Goal: Task Accomplishment & Management: Manage account settings

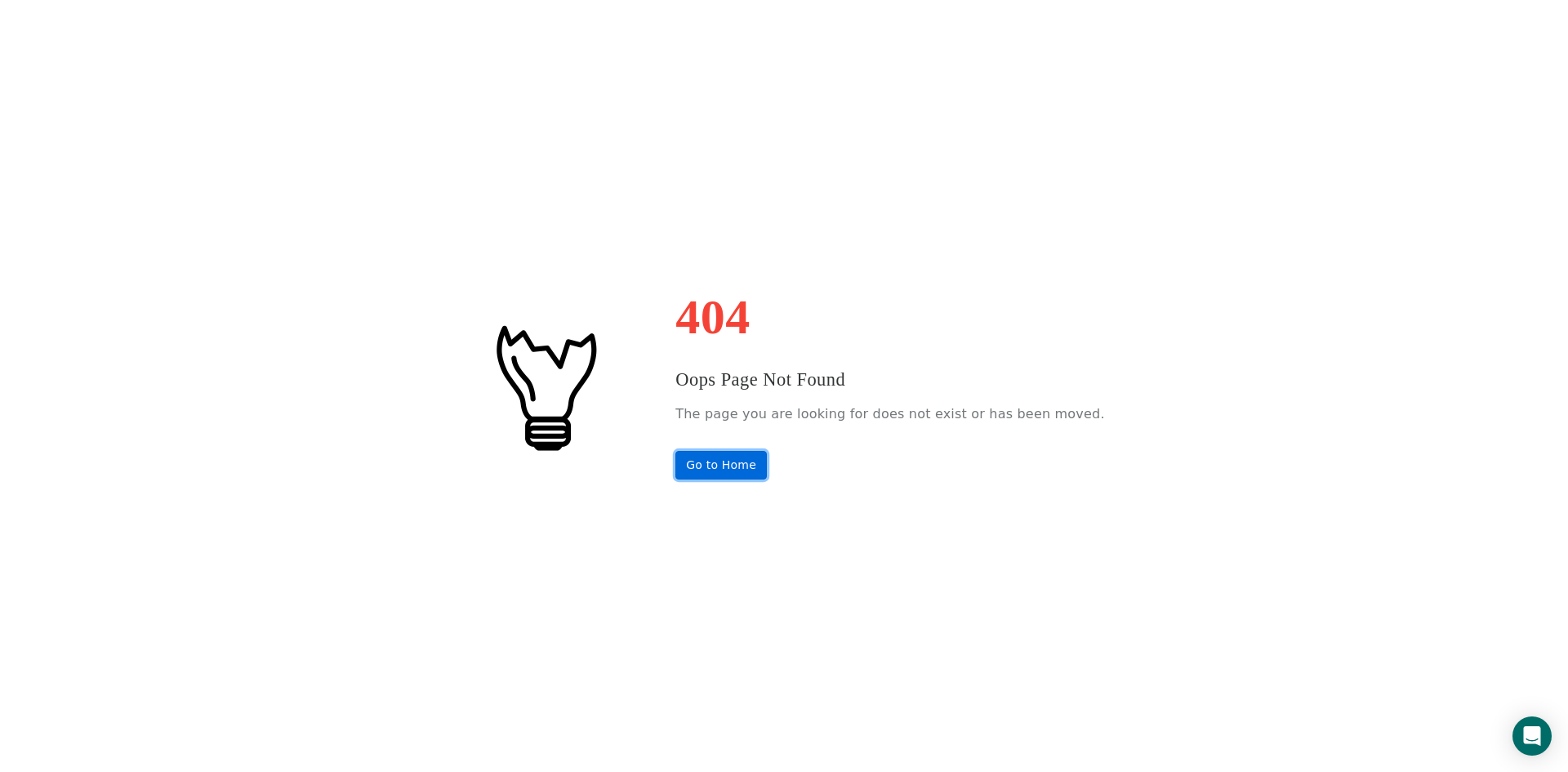
click at [730, 468] on link "Go to Home" at bounding box center [720, 465] width 91 height 28
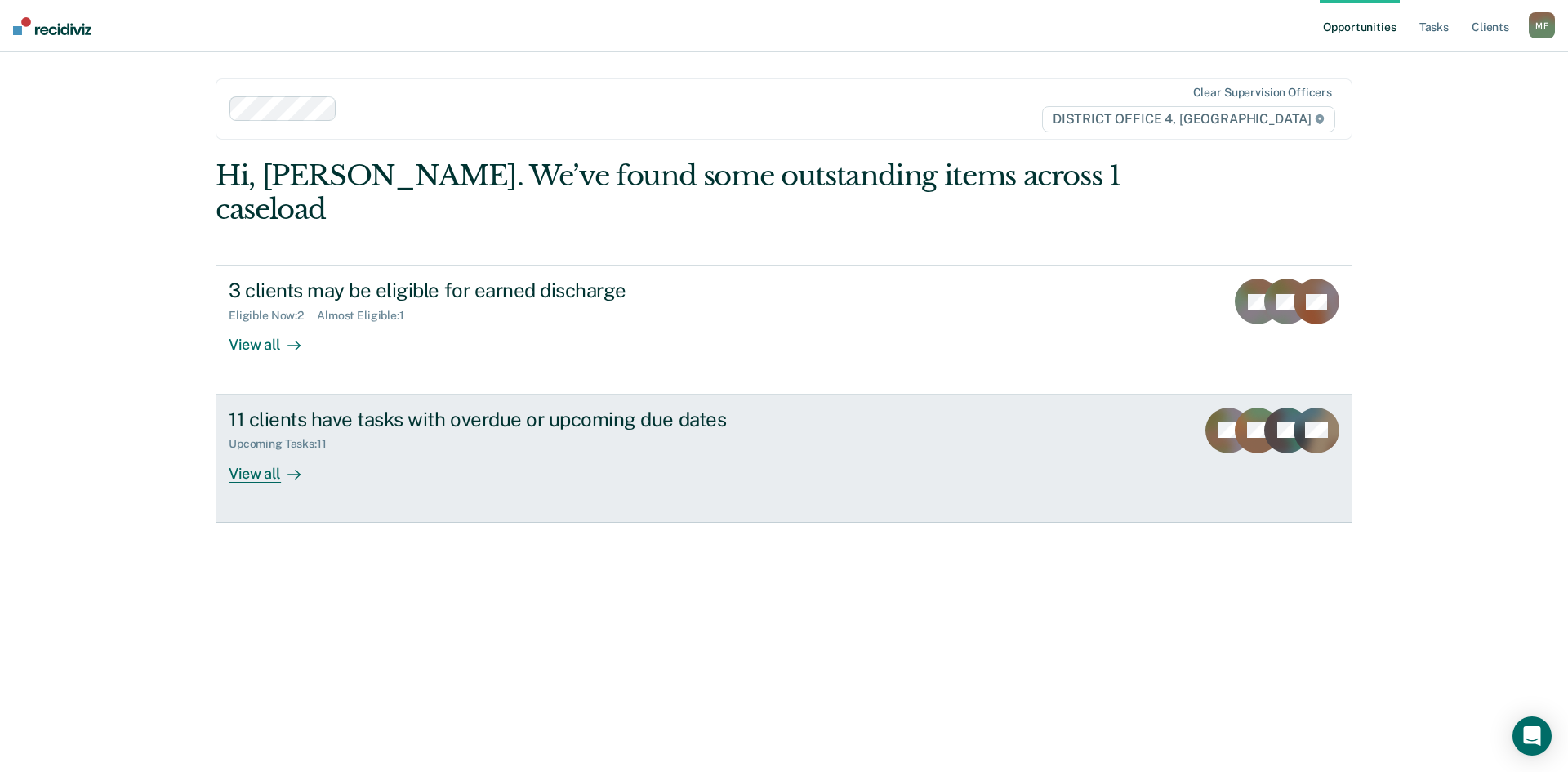
click at [283, 408] on div "11 clients have tasks with overdue or upcoming due dates" at bounding box center [515, 419] width 573 height 24
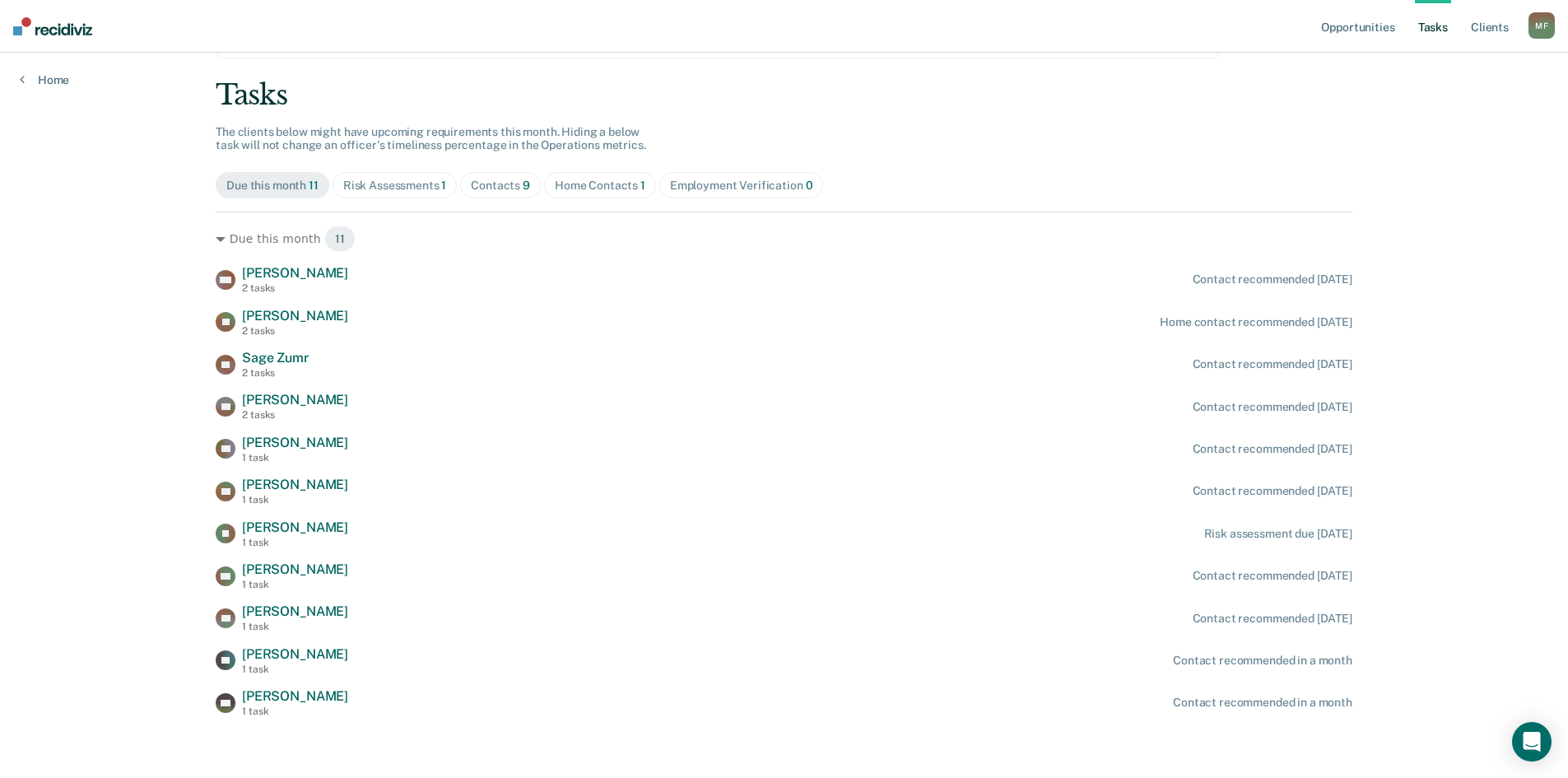
scroll to position [88, 0]
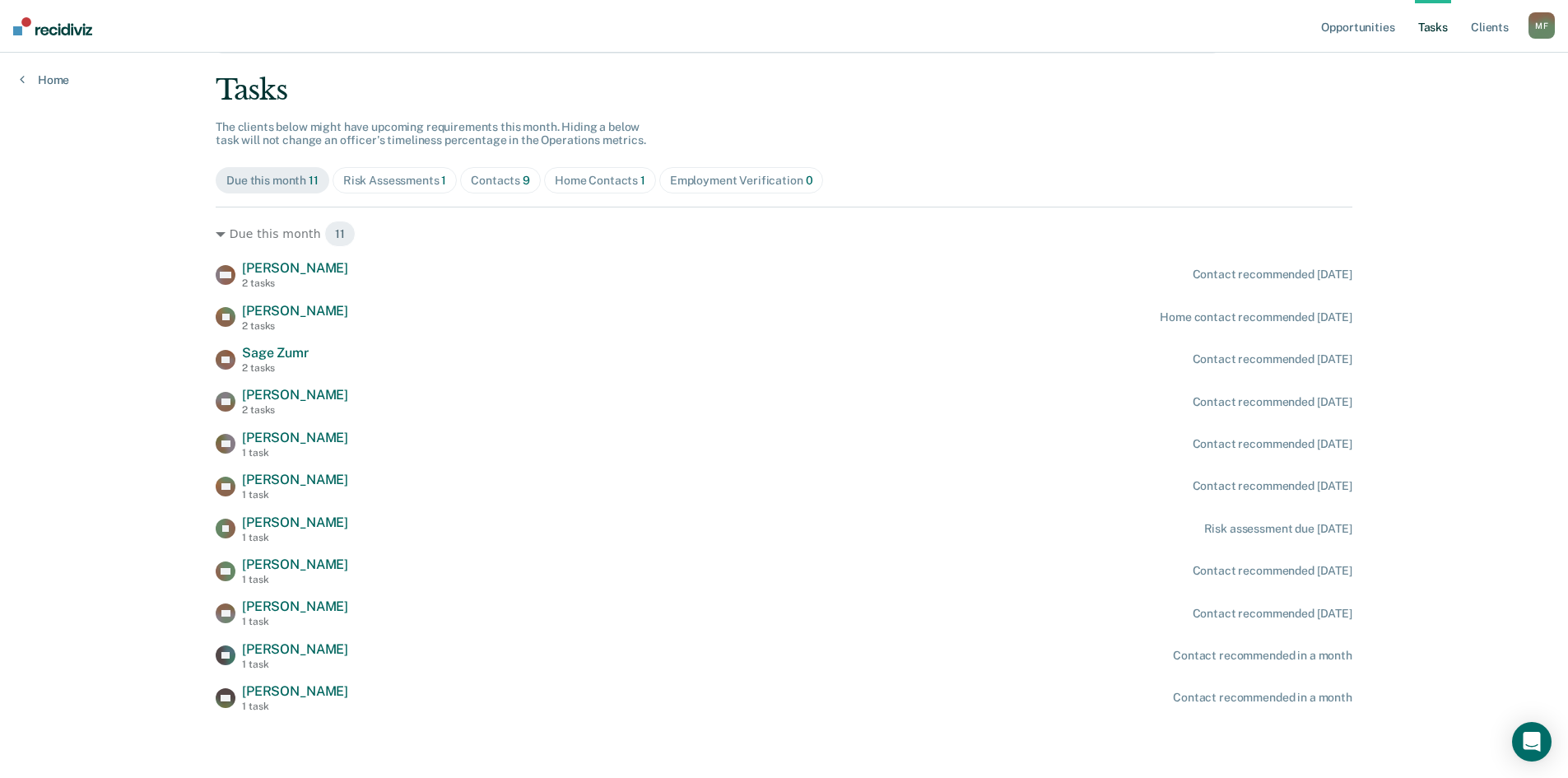
click at [586, 179] on div "Home Contacts 1" at bounding box center [599, 180] width 90 height 14
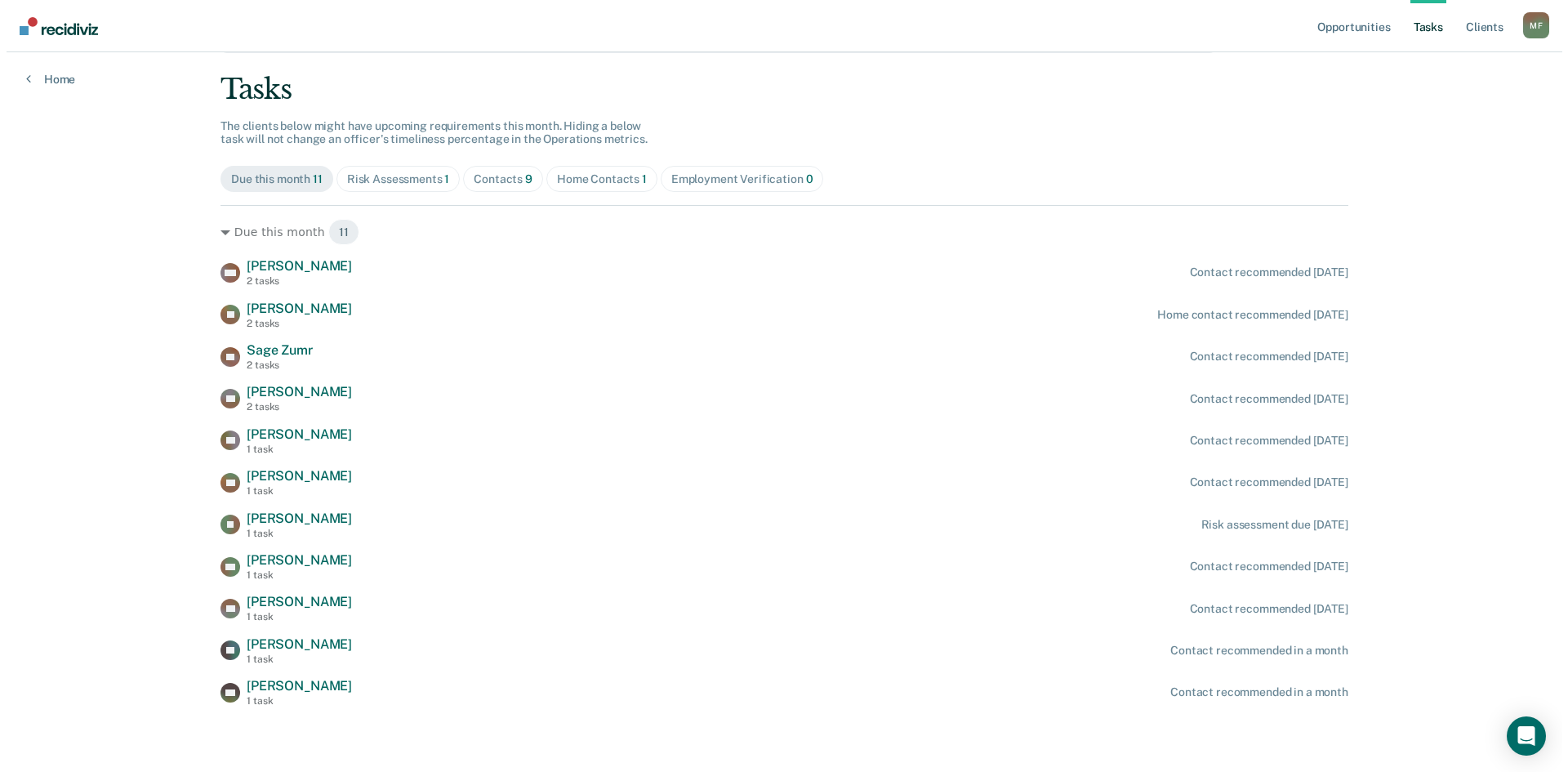
scroll to position [0, 0]
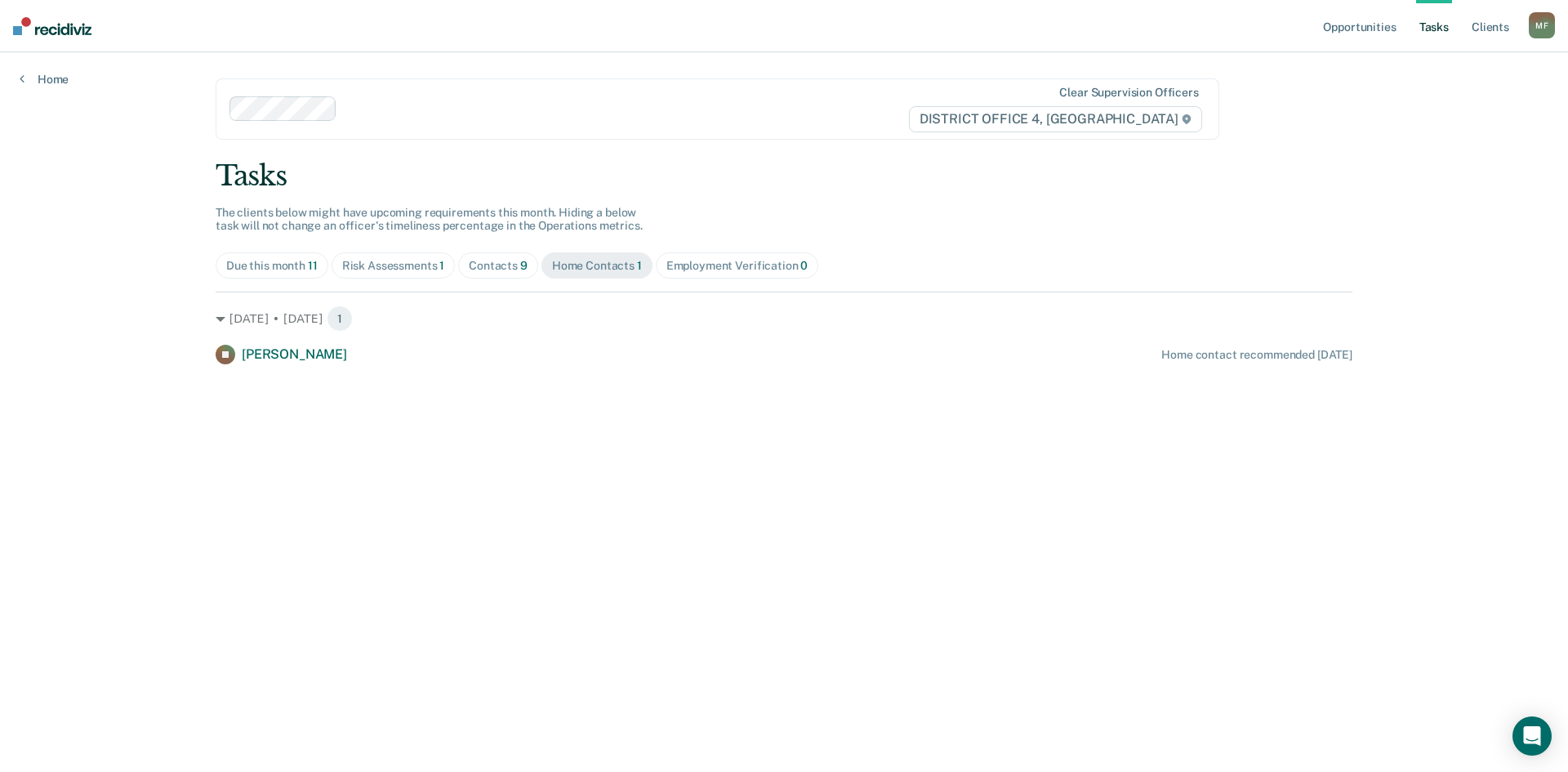
click at [259, 265] on div "Due this month 11" at bounding box center [271, 266] width 91 height 14
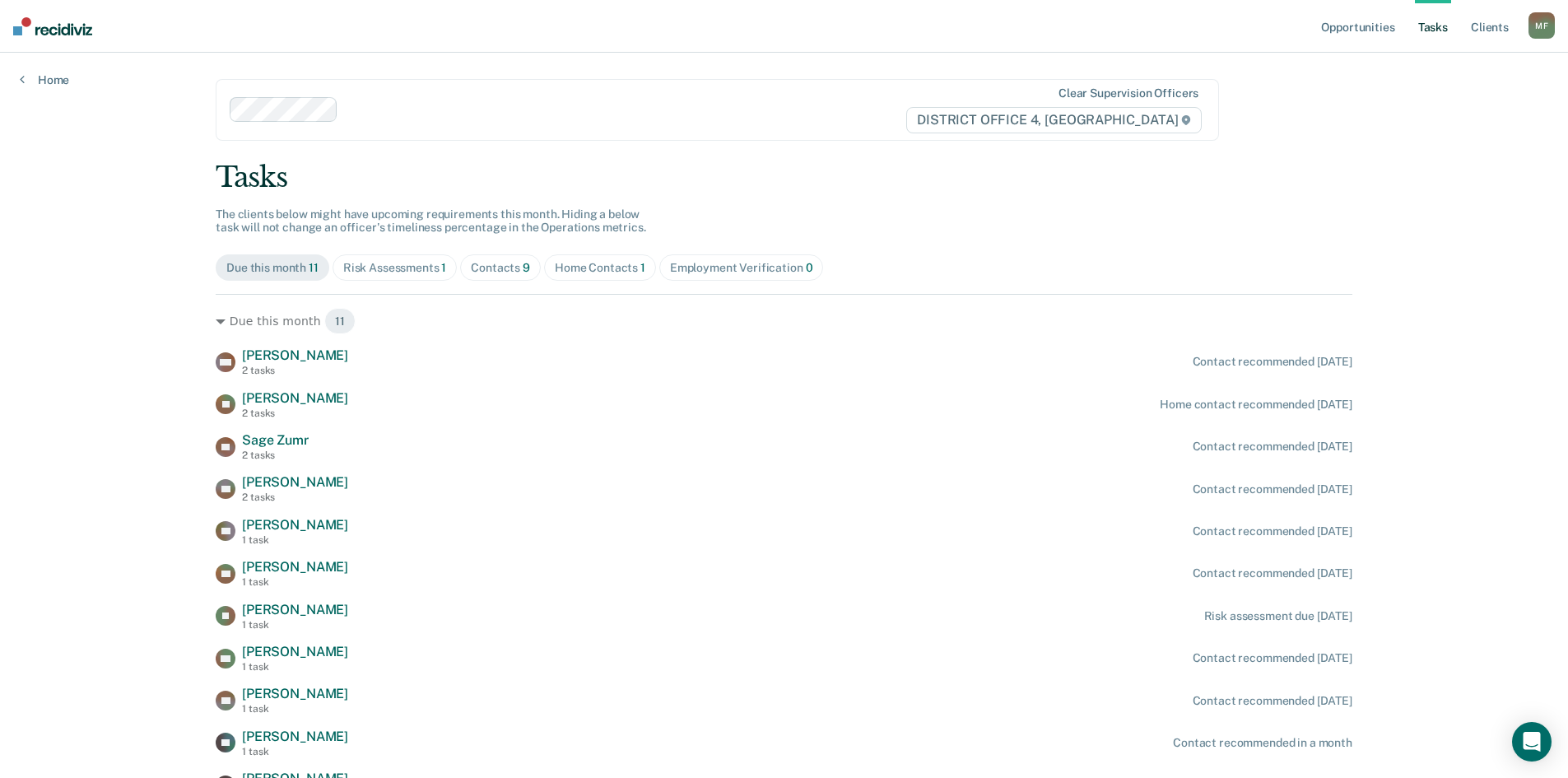
click at [587, 267] on div "Home Contacts 1" at bounding box center [599, 268] width 90 height 14
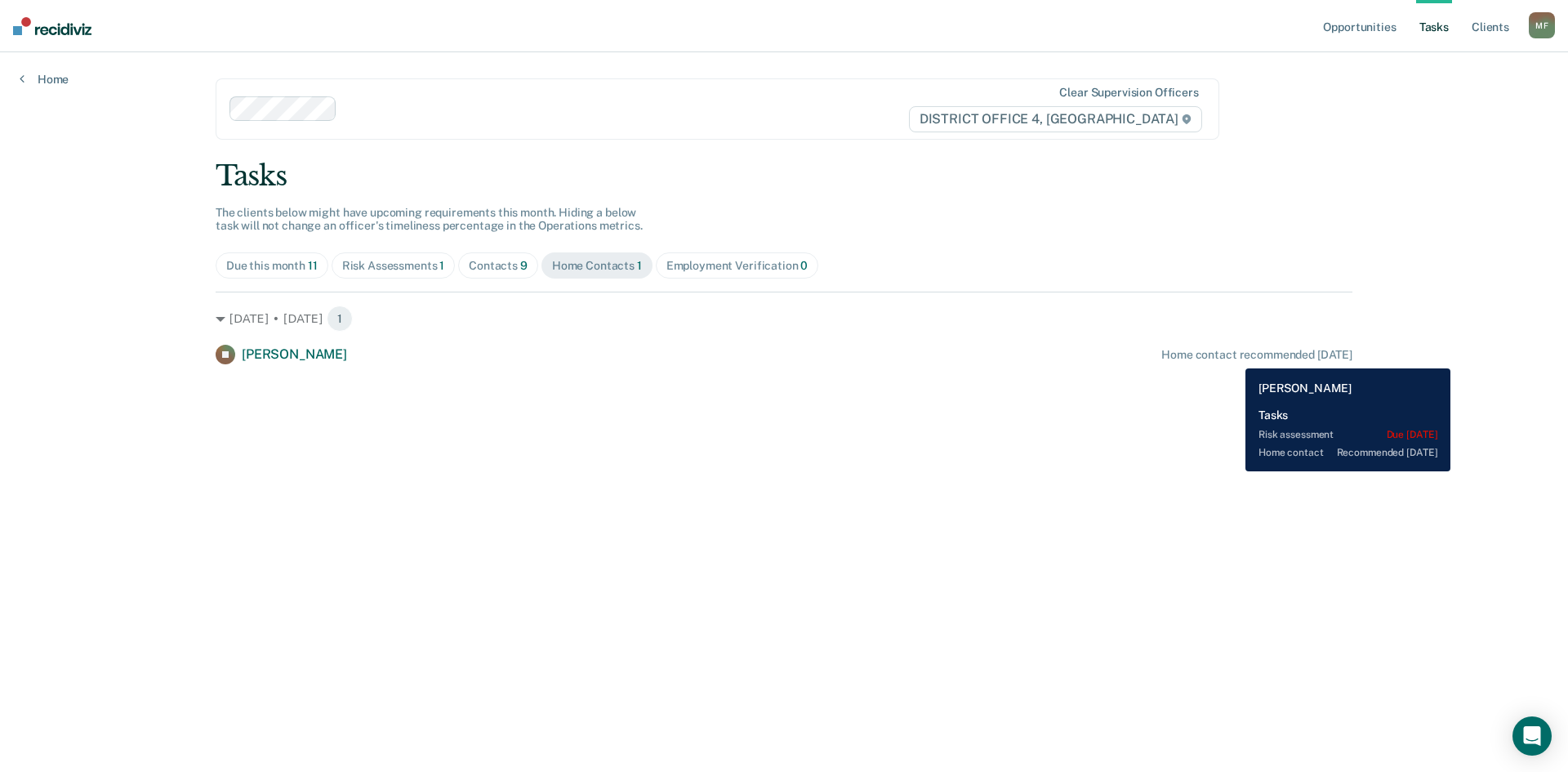
click at [1233, 356] on div "Home contact recommended in 21 days" at bounding box center [1257, 355] width 191 height 14
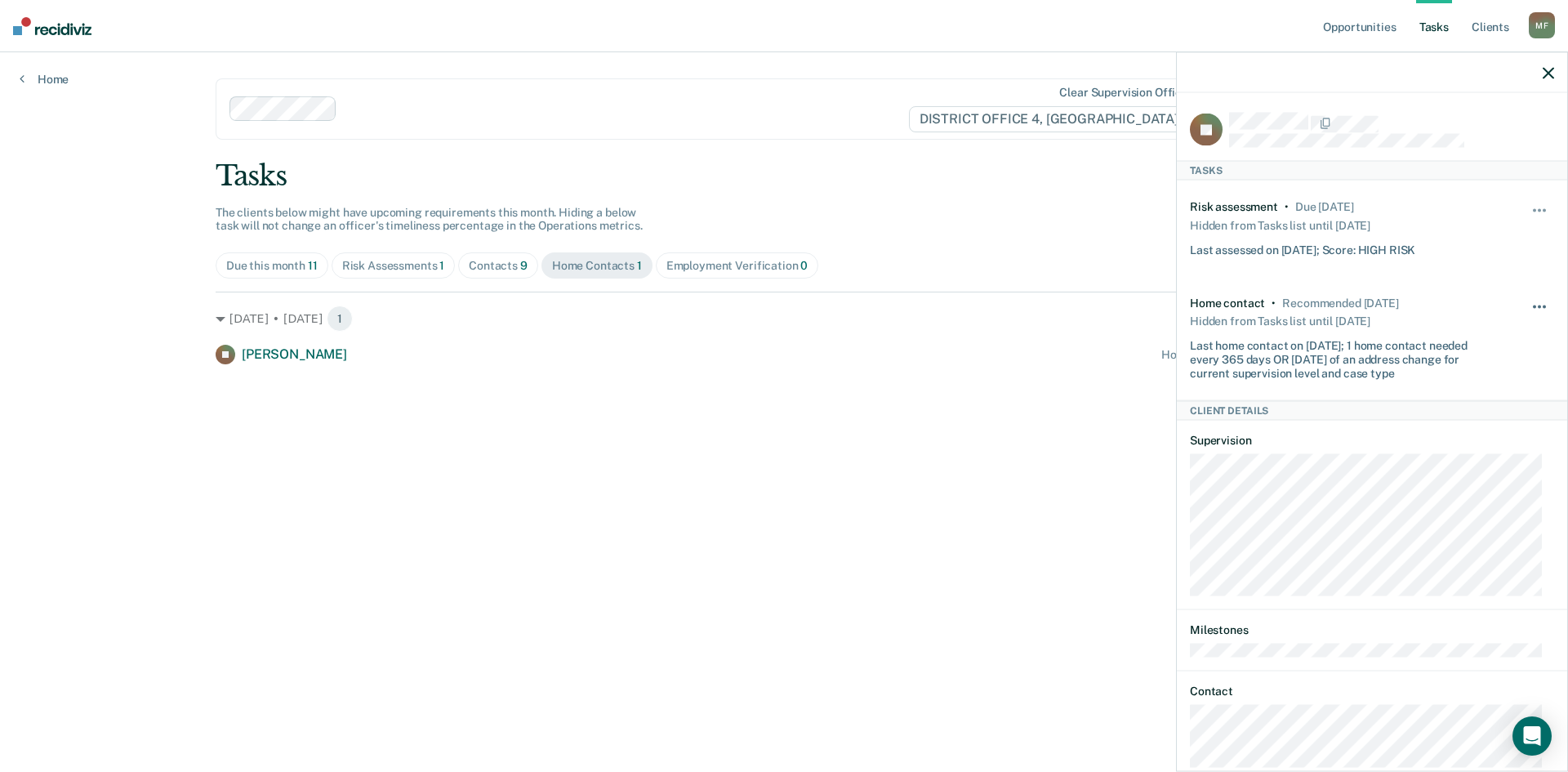
click at [1526, 308] on button "button" at bounding box center [1540, 314] width 27 height 26
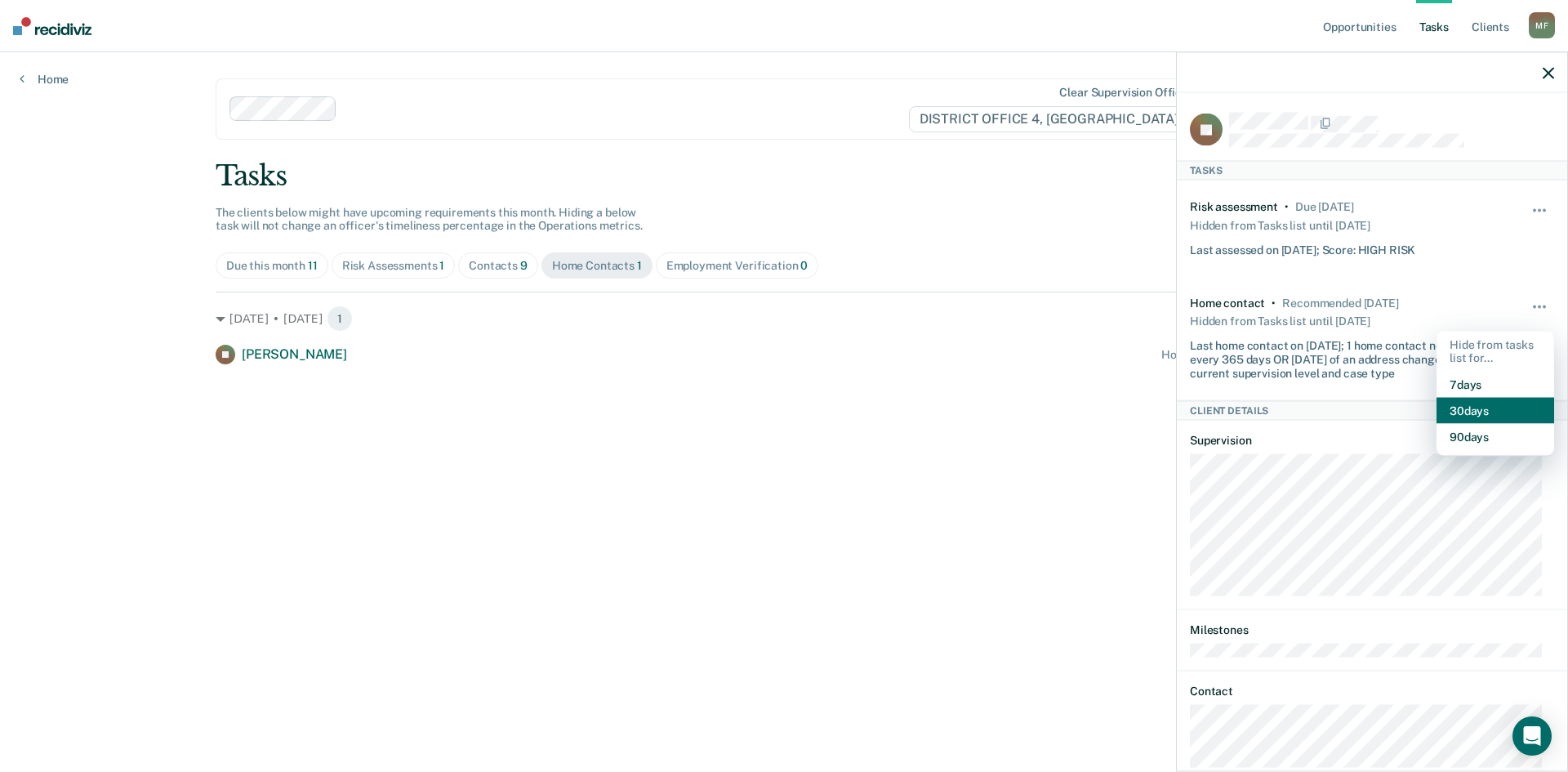
click at [1479, 410] on button "30 days" at bounding box center [1494, 410] width 118 height 26
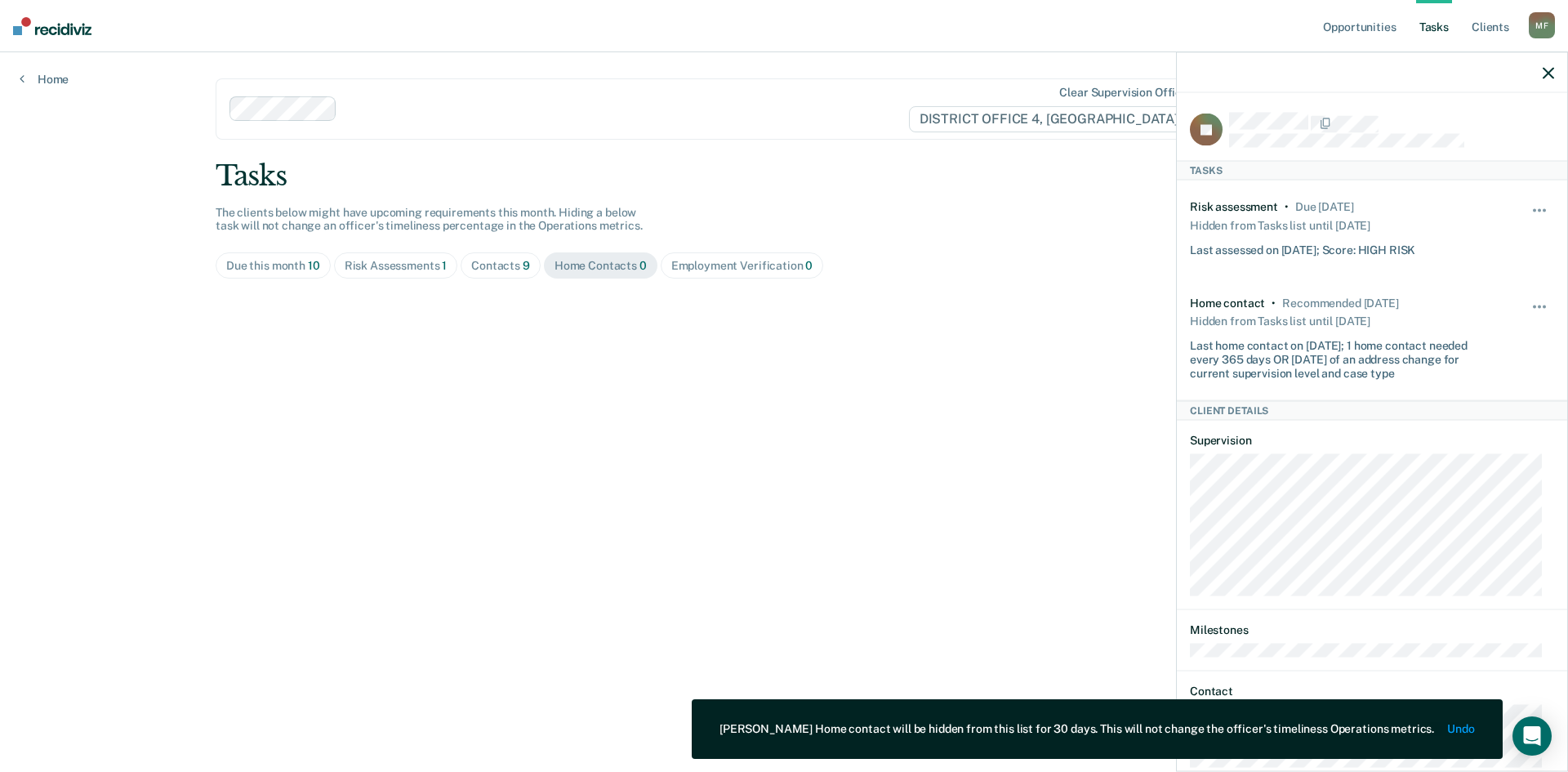
click at [966, 446] on main "Clear supervision officers DISTRICT OFFICE 4, BOISE Tasks The clients below mig…" at bounding box center [783, 393] width 1176 height 681
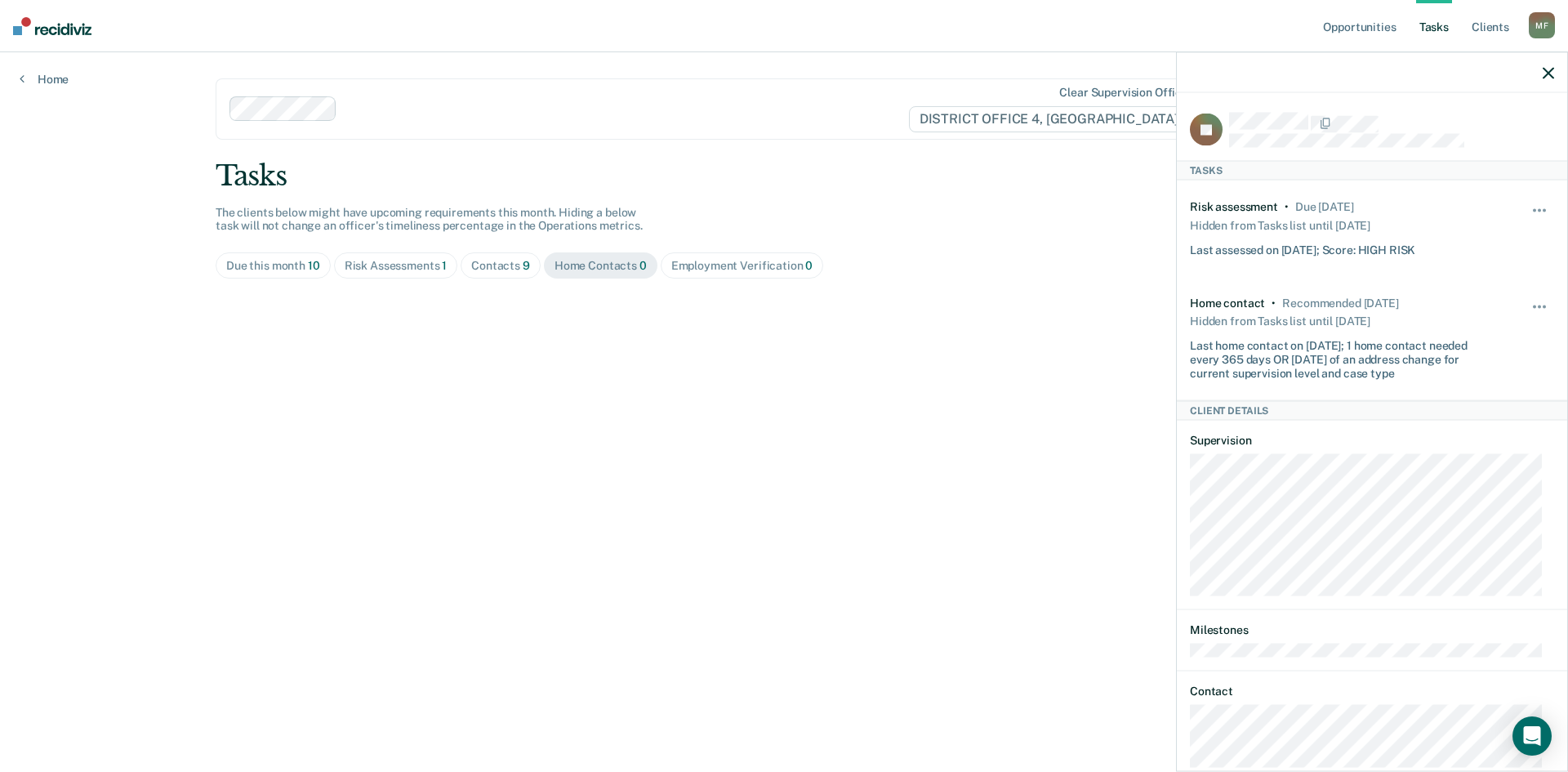
click at [1545, 77] on icon "button" at bounding box center [1548, 73] width 12 height 12
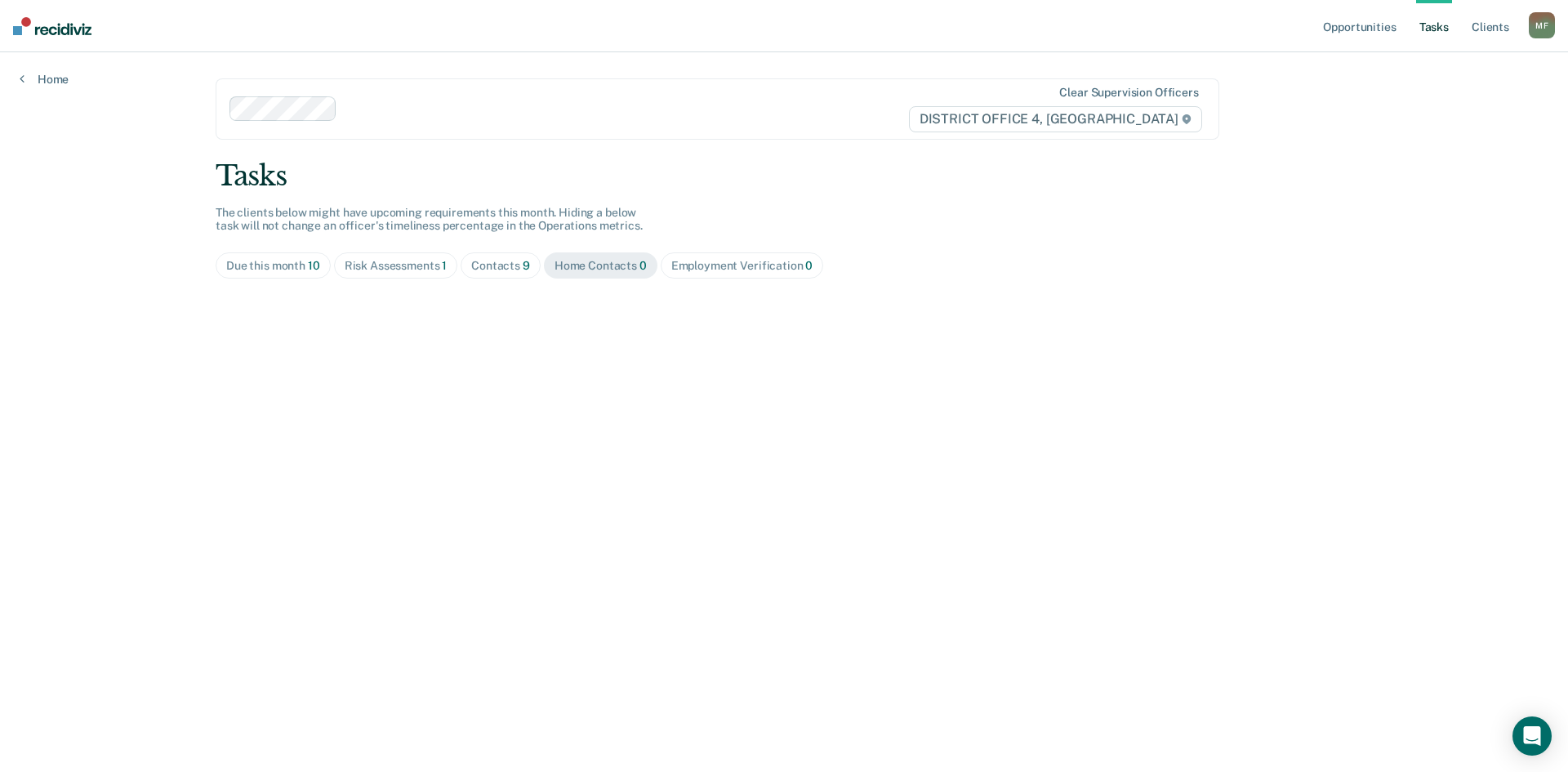
click at [264, 272] on div "Due this month 10" at bounding box center [273, 266] width 94 height 14
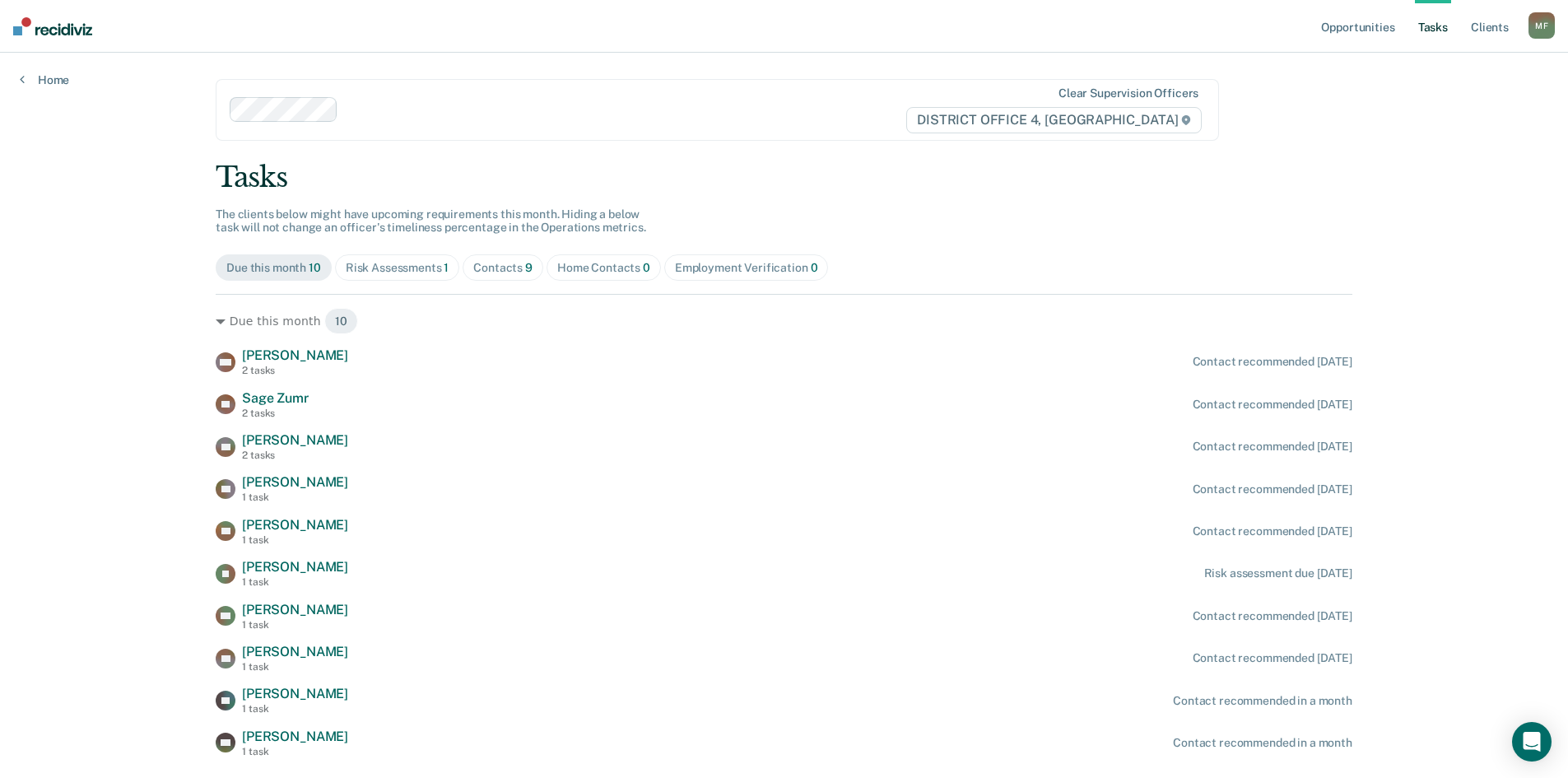
click at [398, 272] on div "Risk Assessments 1" at bounding box center [397, 268] width 104 height 14
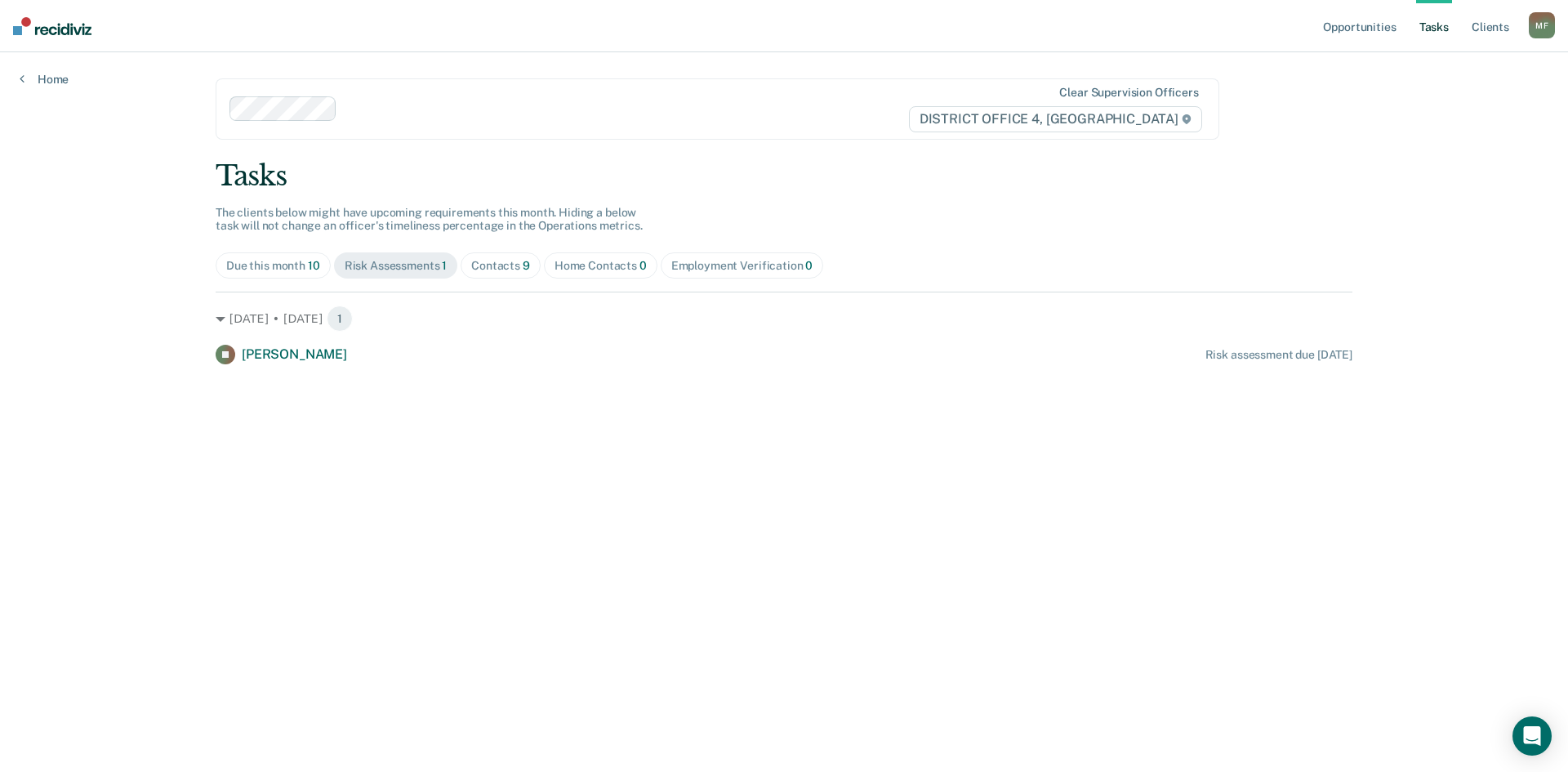
click at [278, 265] on div "Due this month 10" at bounding box center [273, 266] width 94 height 14
